Goal: Book appointment/travel/reservation

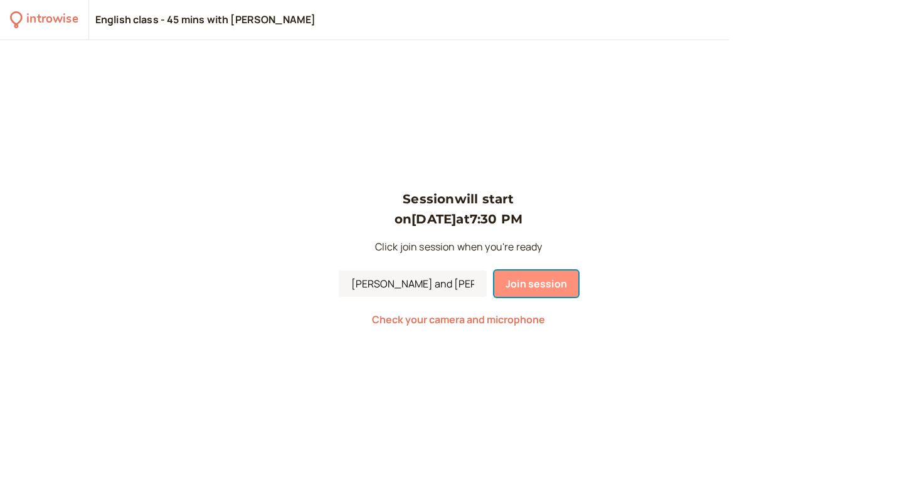
click at [540, 277] on span "Join session" at bounding box center [535, 284] width 61 height 14
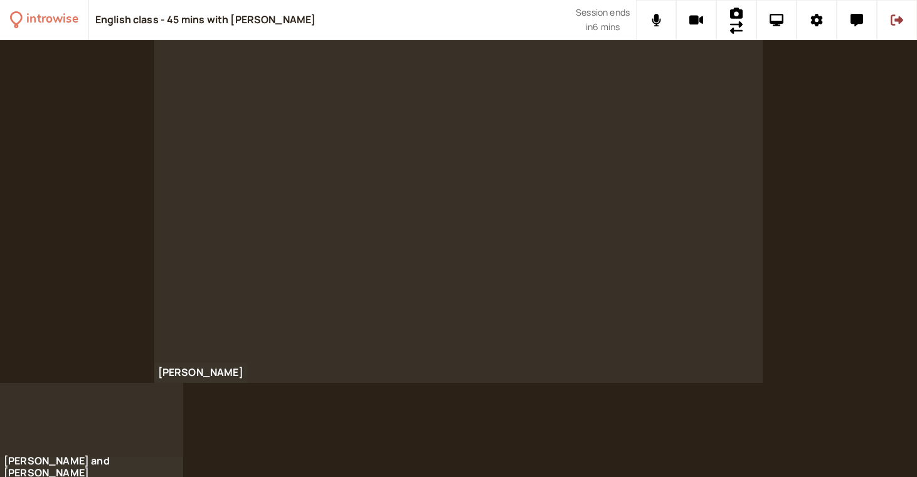
drag, startPoint x: 403, startPoint y: 279, endPoint x: 397, endPoint y: 287, distance: 10.3
click at [214, 173] on div at bounding box center [458, 211] width 609 height 342
drag, startPoint x: 164, startPoint y: 157, endPoint x: 209, endPoint y: 203, distance: 65.2
click at [164, 157] on div at bounding box center [458, 211] width 609 height 342
drag, startPoint x: 211, startPoint y: 204, endPoint x: 291, endPoint y: 172, distance: 86.4
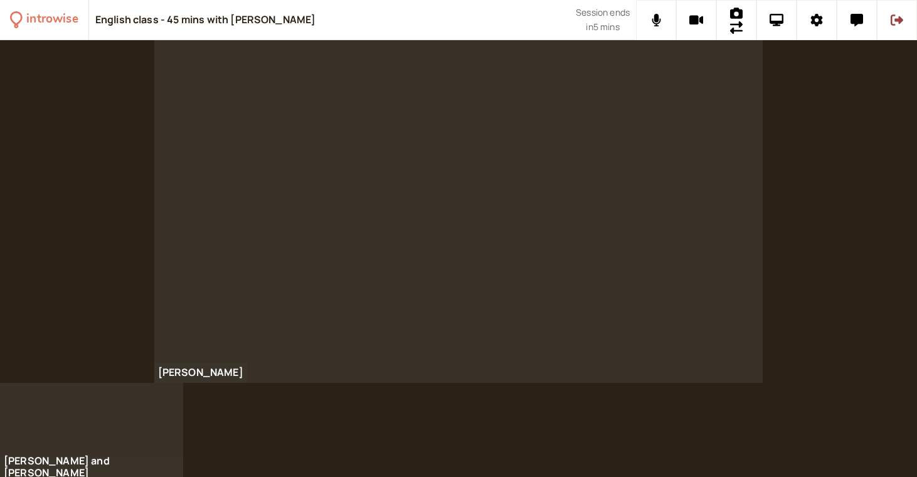
click at [344, 95] on div at bounding box center [458, 211] width 609 height 342
click at [593, 379] on div at bounding box center [458, 211] width 609 height 342
drag, startPoint x: 593, startPoint y: 379, endPoint x: 486, endPoint y: 314, distance: 124.7
click at [456, 366] on div at bounding box center [458, 211] width 609 height 342
click at [332, 240] on div at bounding box center [458, 211] width 609 height 342
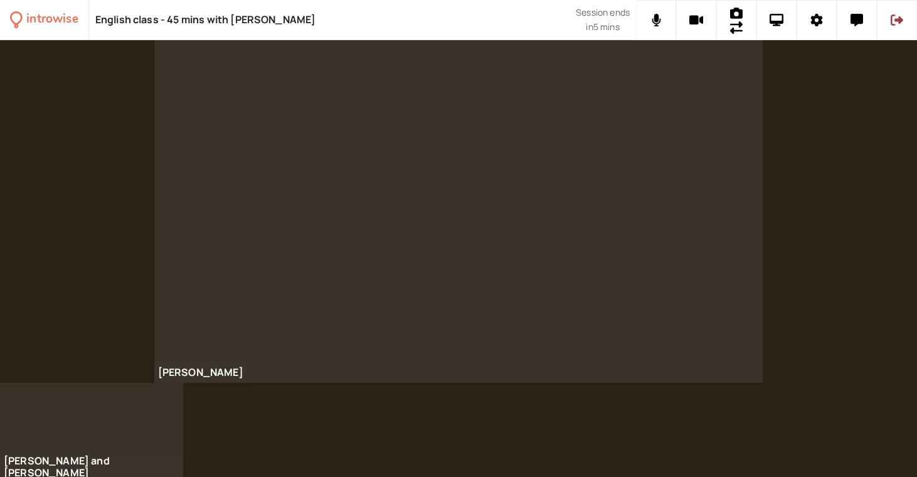
click at [426, 167] on div at bounding box center [458, 211] width 609 height 342
click at [448, 77] on div at bounding box center [458, 211] width 609 height 342
click at [388, 77] on div at bounding box center [458, 211] width 609 height 342
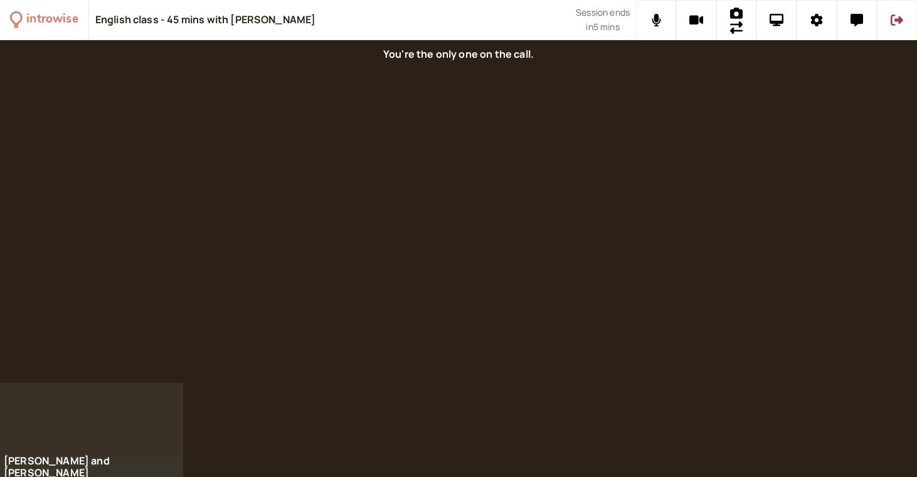
click at [374, 90] on div at bounding box center [458, 211] width 917 height 342
